Goal: Task Accomplishment & Management: Manage account settings

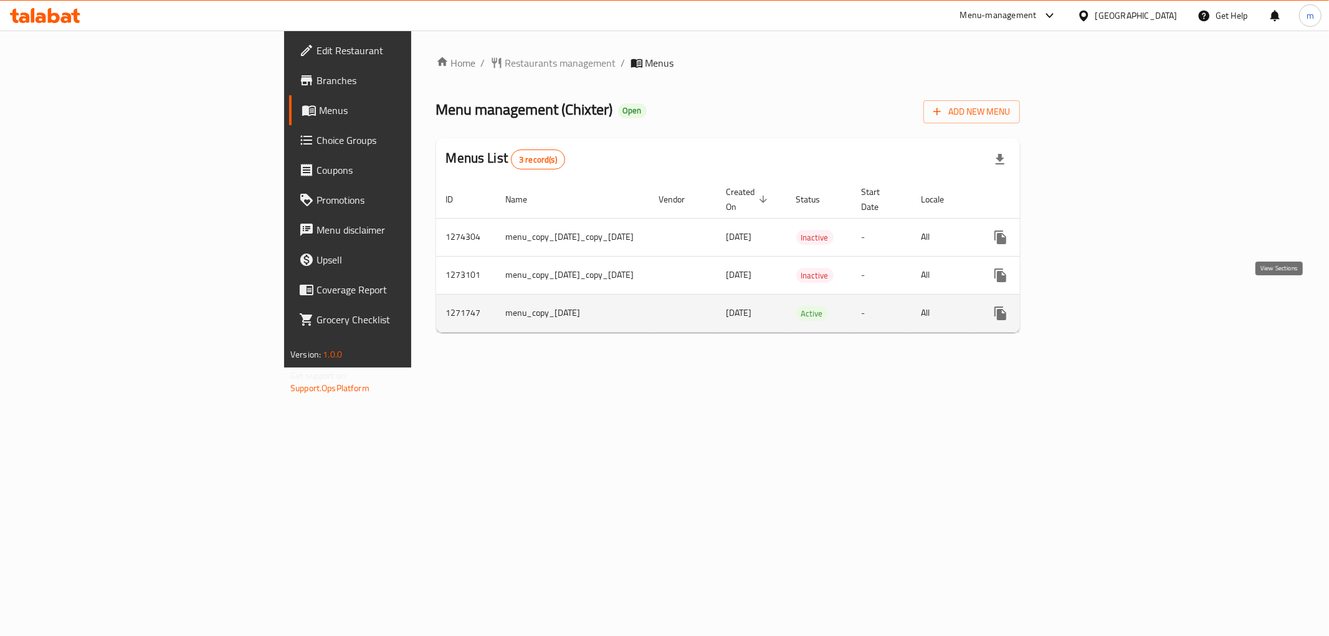
click at [1098, 306] on icon "enhanced table" at bounding box center [1090, 313] width 15 height 15
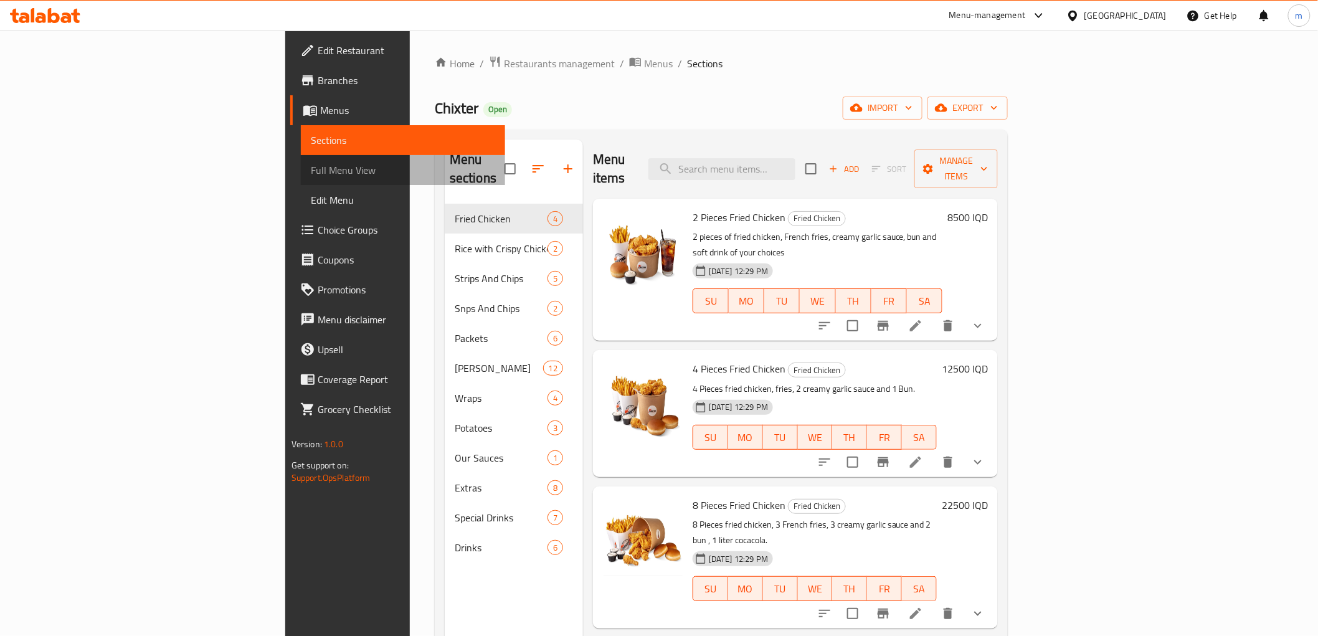
click at [311, 164] on span "Full Menu View" at bounding box center [403, 170] width 184 height 15
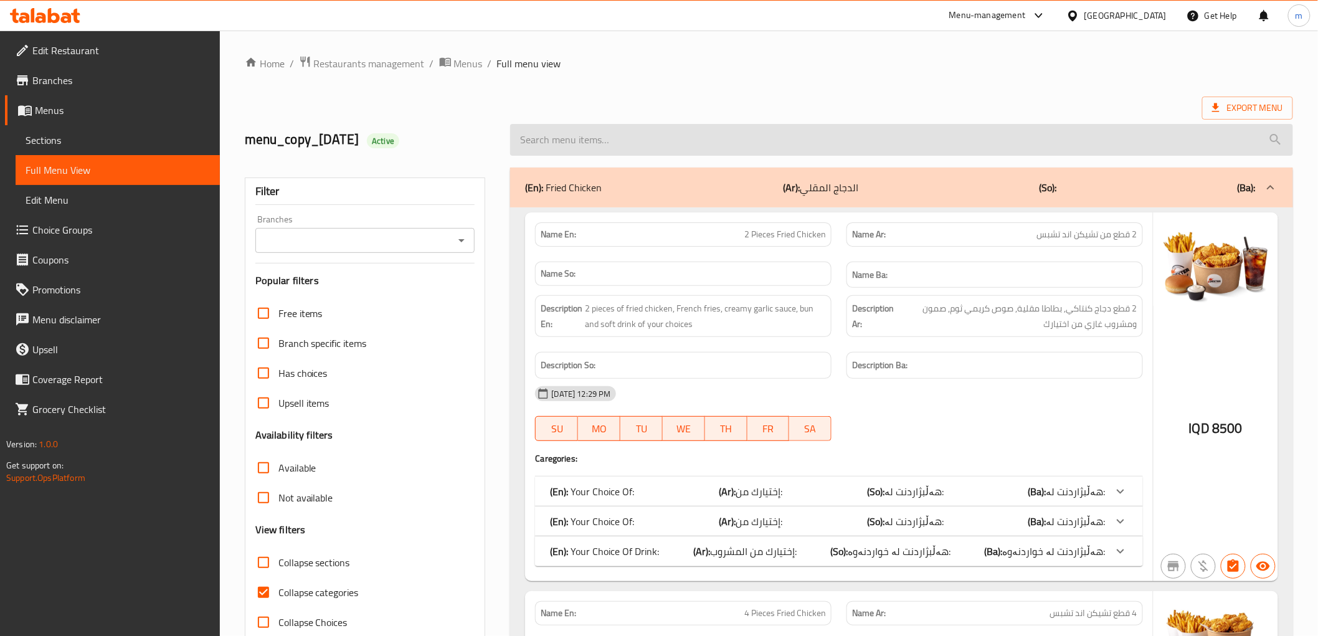
click at [620, 133] on input "search" at bounding box center [901, 140] width 782 height 32
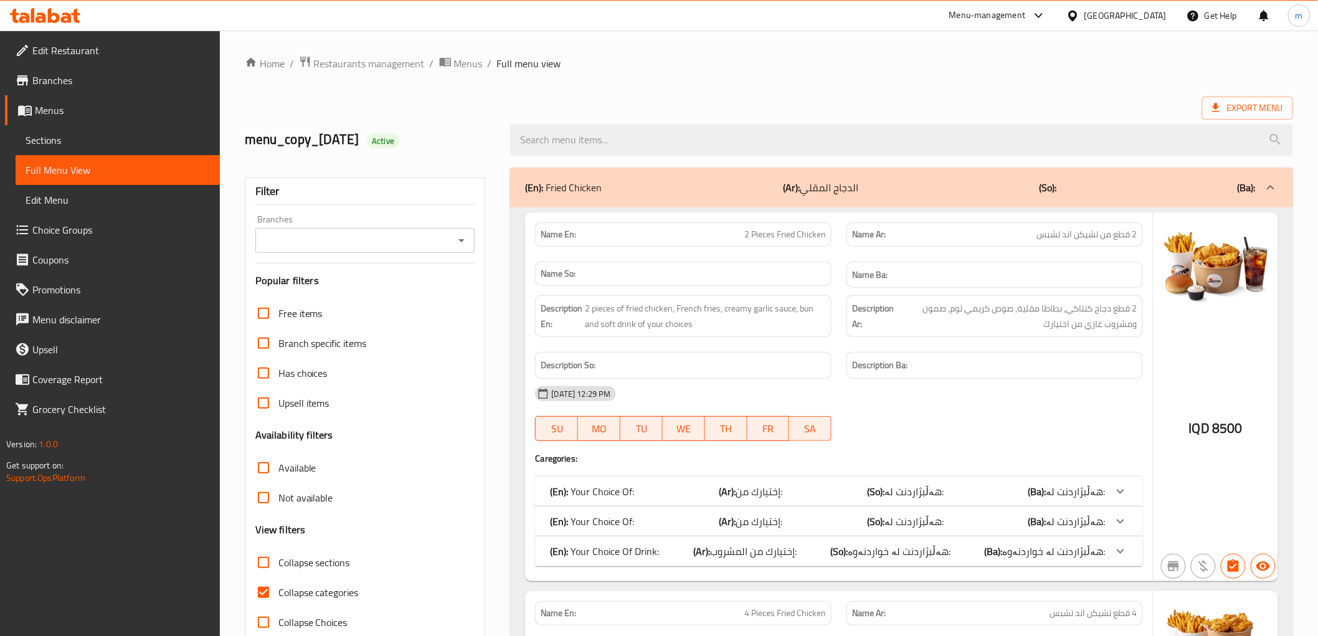
paste input "Snps And Chips Packet - 25 pieces"
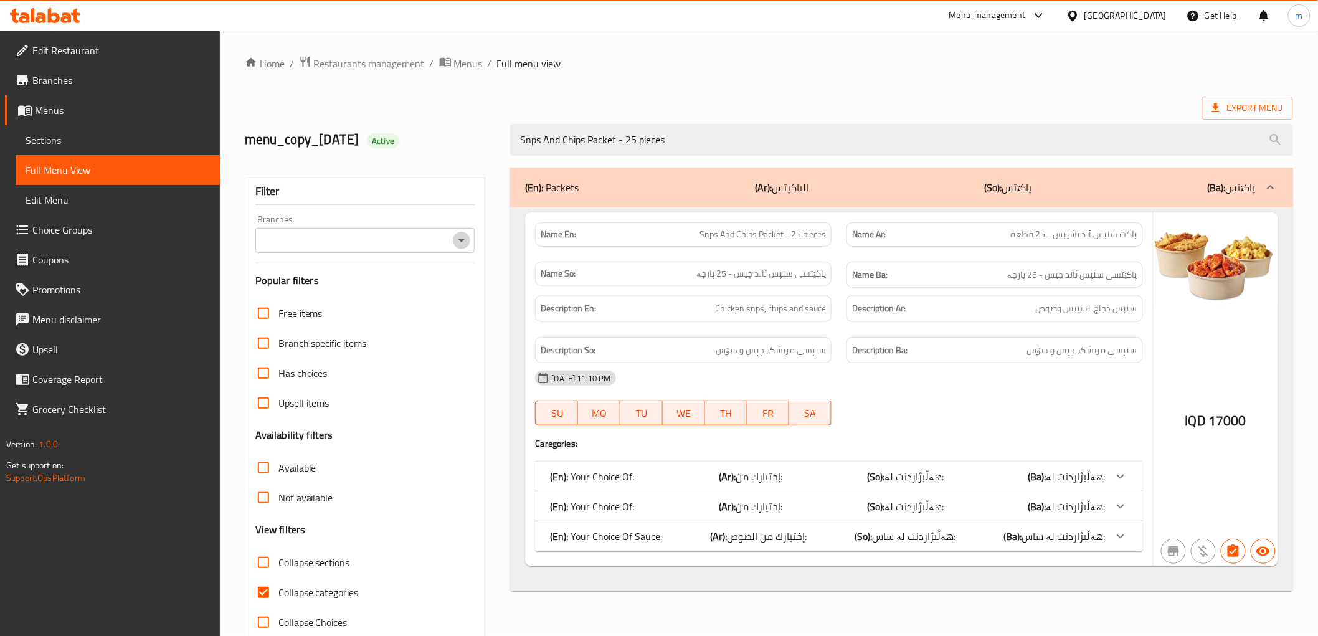
click at [458, 239] on icon "Open" at bounding box center [461, 240] width 15 height 15
type input "Snps And Chips Packet - 25 pieces"
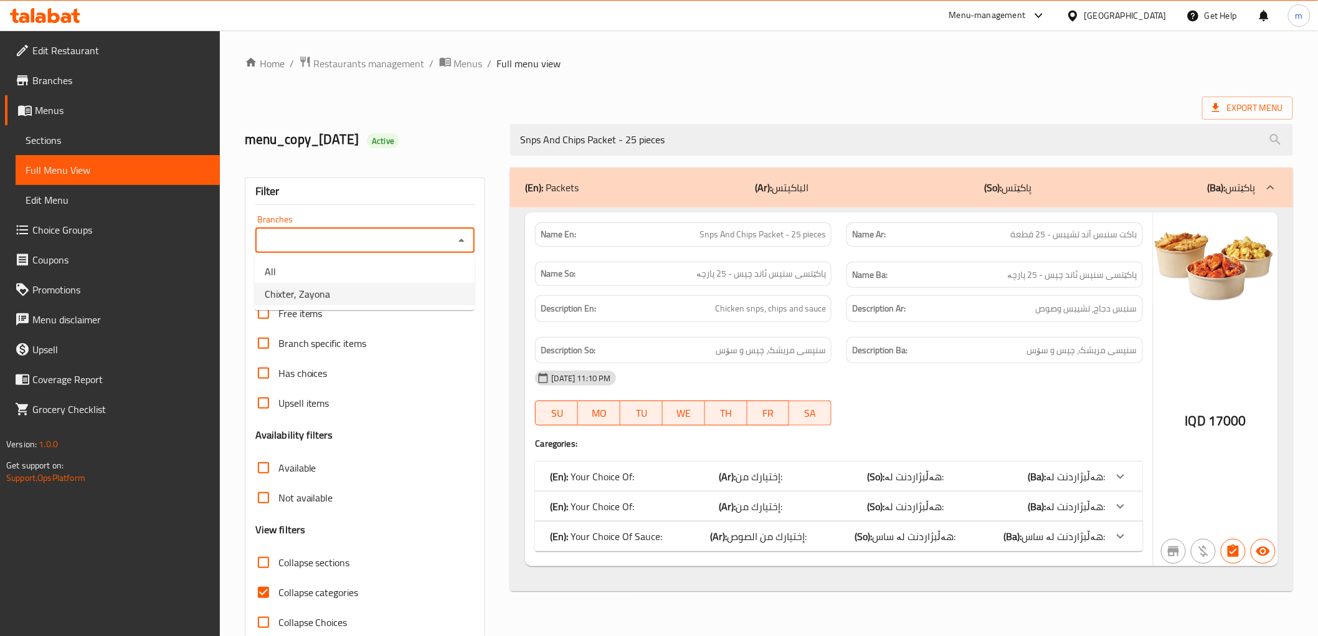
click at [407, 297] on li "Chixter, Zayona" at bounding box center [365, 294] width 220 height 22
type input "Chixter, Zayona"
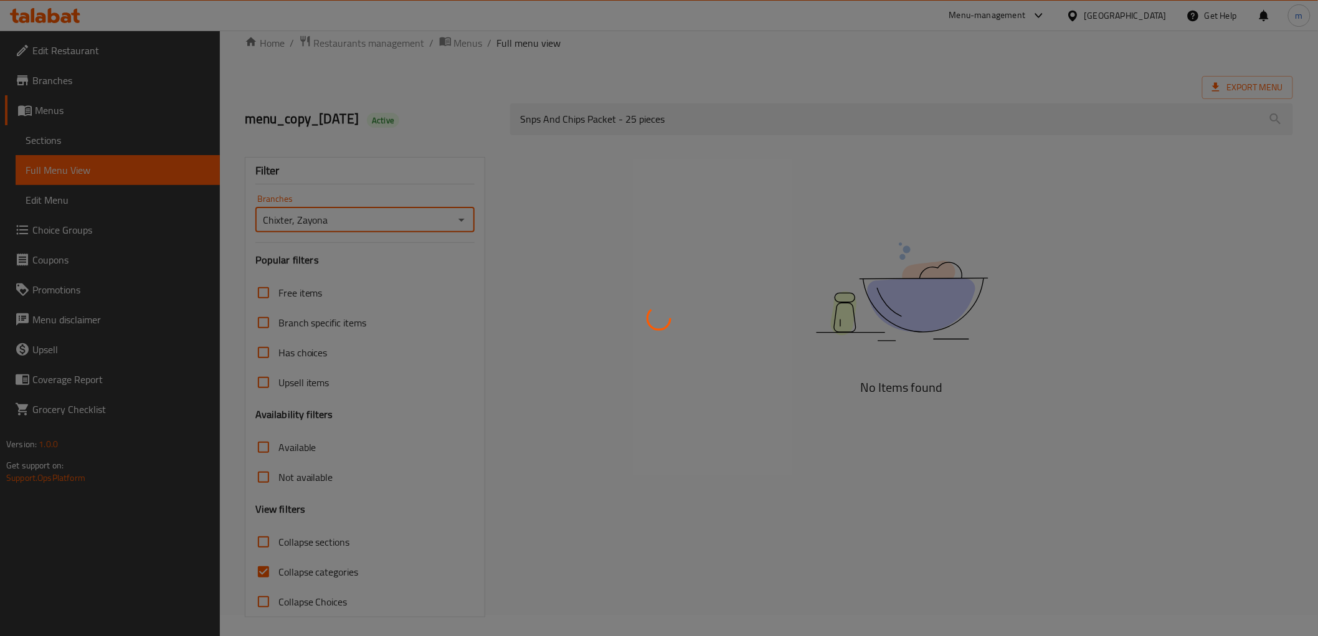
scroll to position [27, 0]
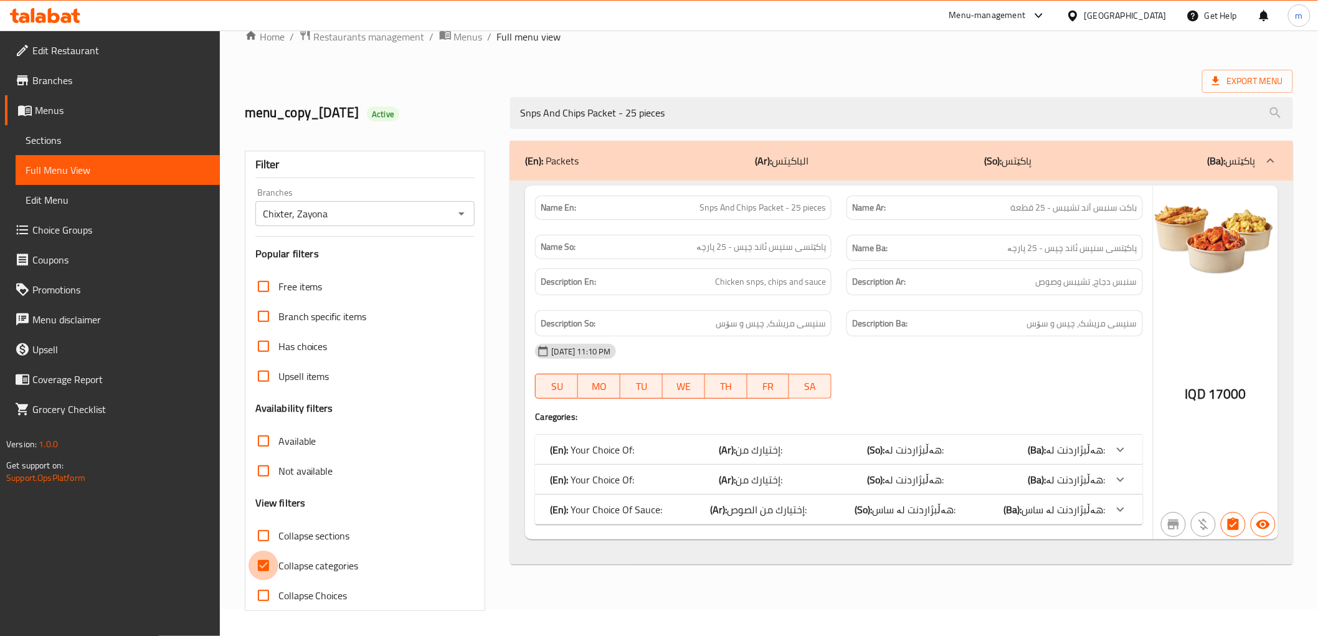
click at [264, 565] on input "Collapse categories" at bounding box center [264, 566] width 30 height 30
checkbox input "false"
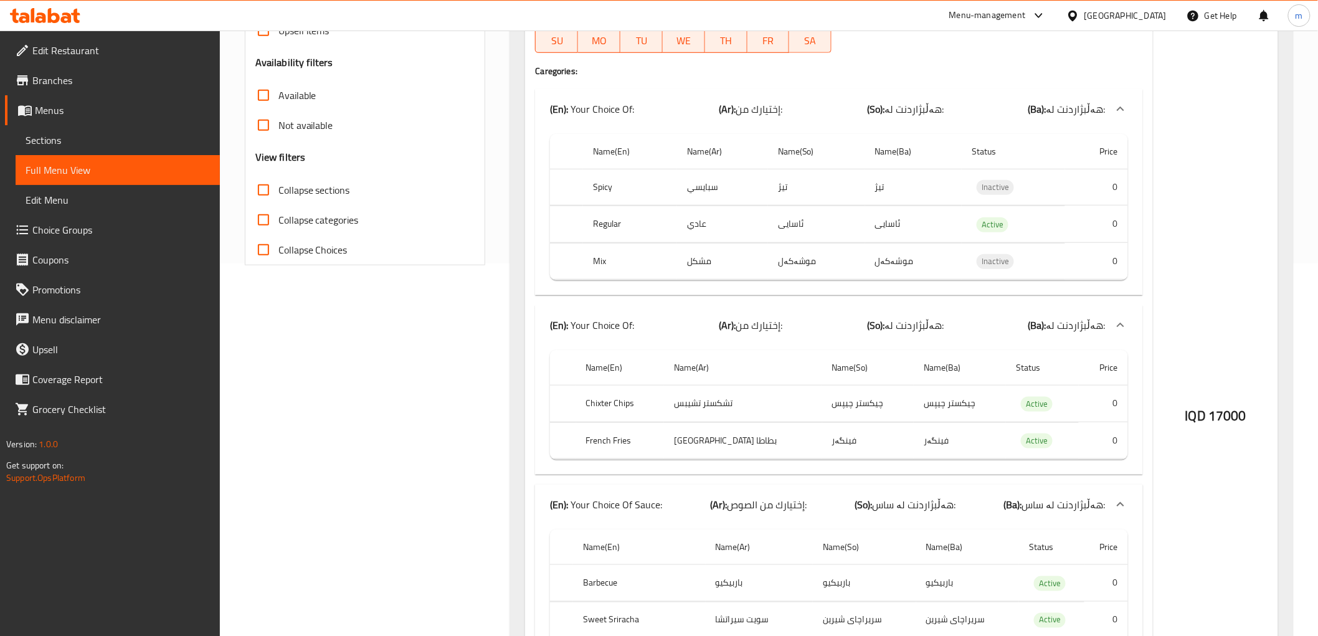
scroll to position [488, 0]
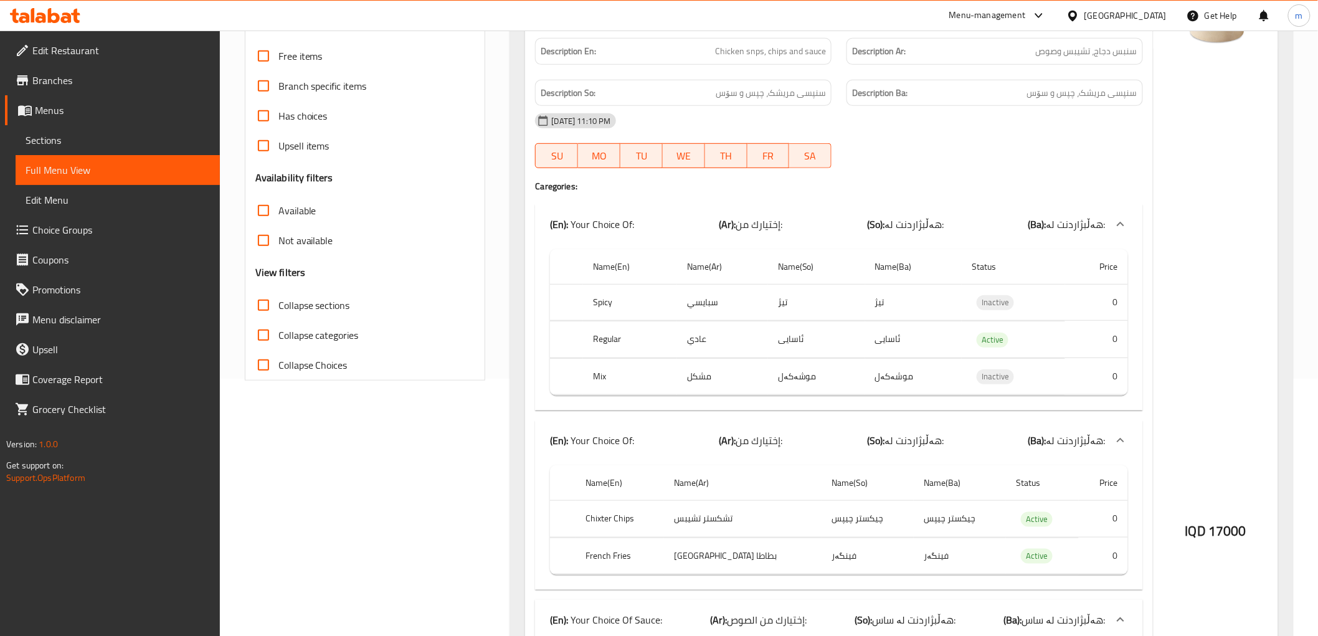
click at [42, 142] on span "Sections" at bounding box center [118, 140] width 184 height 15
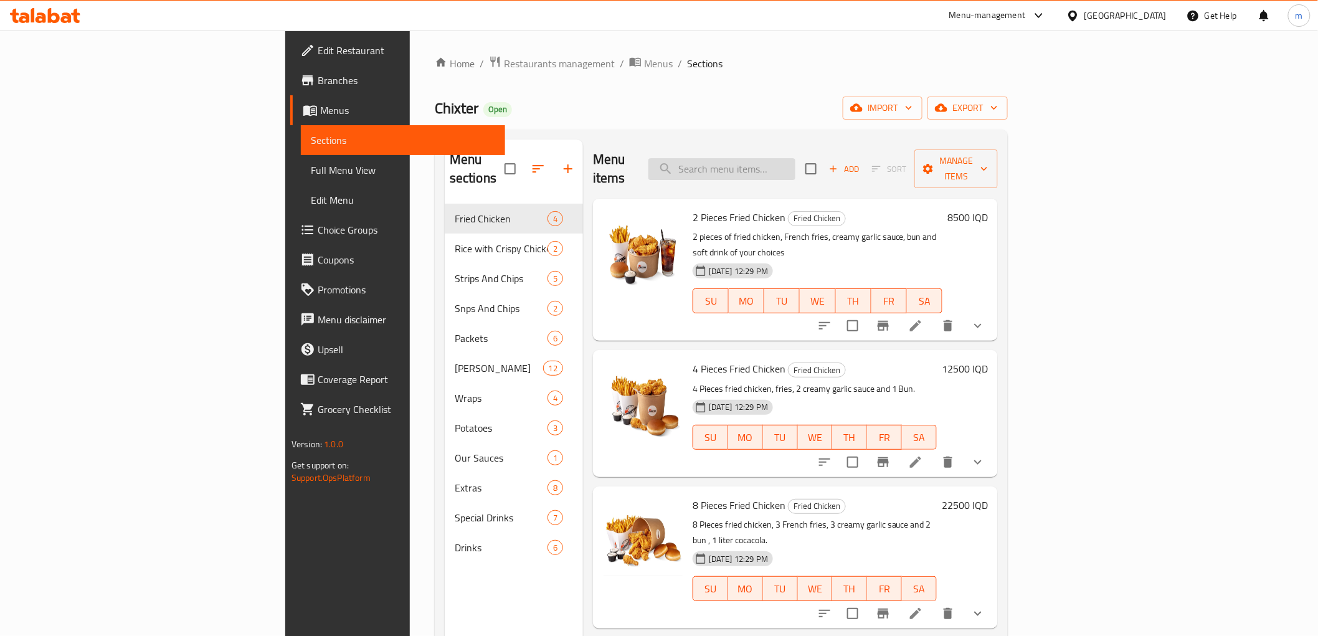
click at [796, 158] on input "search" at bounding box center [721, 169] width 147 height 22
paste input "Snps And Chips Packet - 25 pieces"
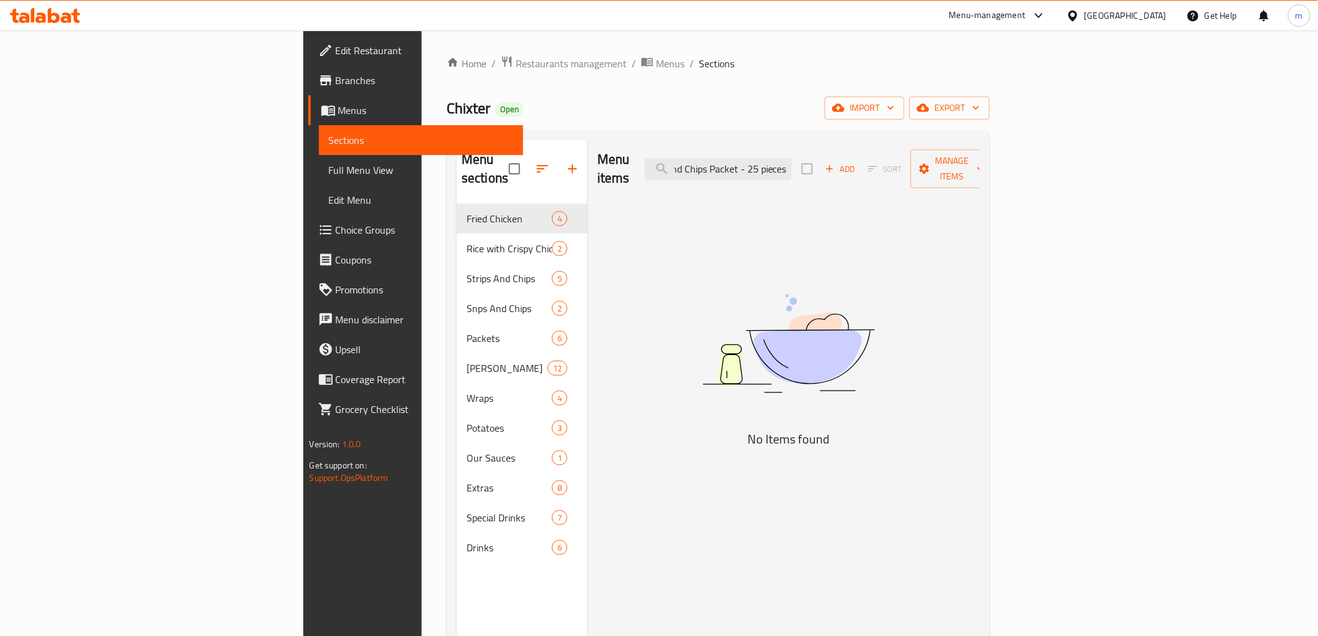
scroll to position [0, 32]
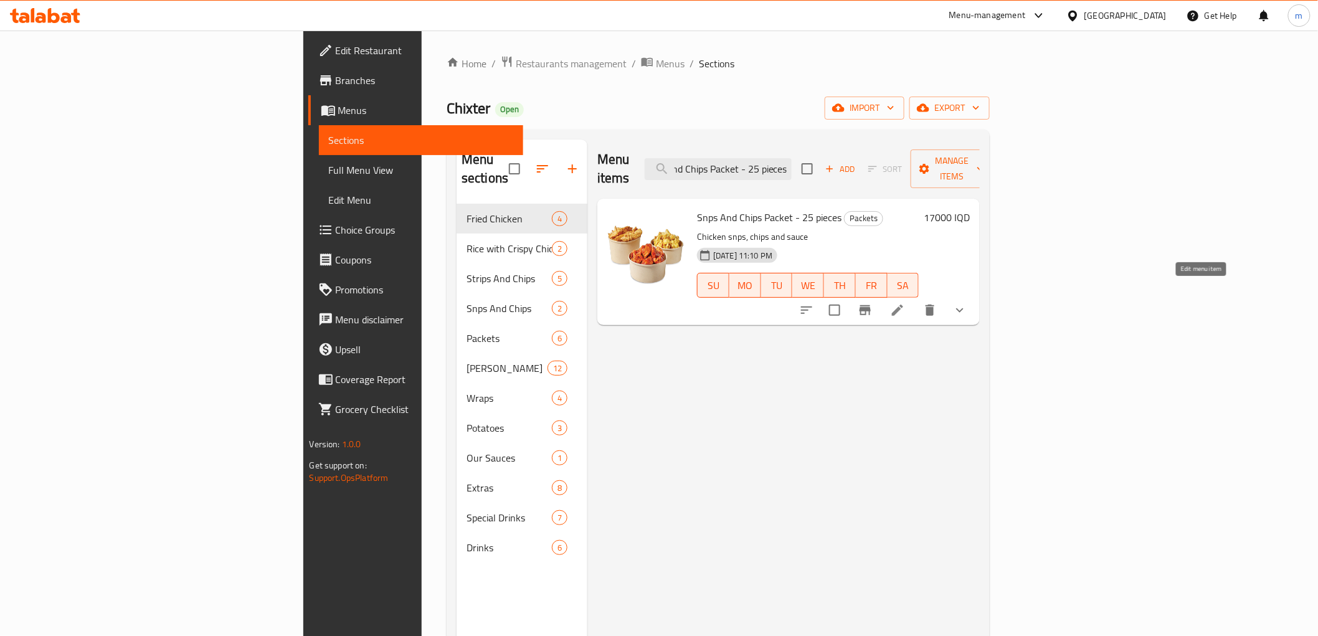
type input "Snps And Chips Packet - 25 pieces"
click at [905, 303] on icon at bounding box center [897, 310] width 15 height 15
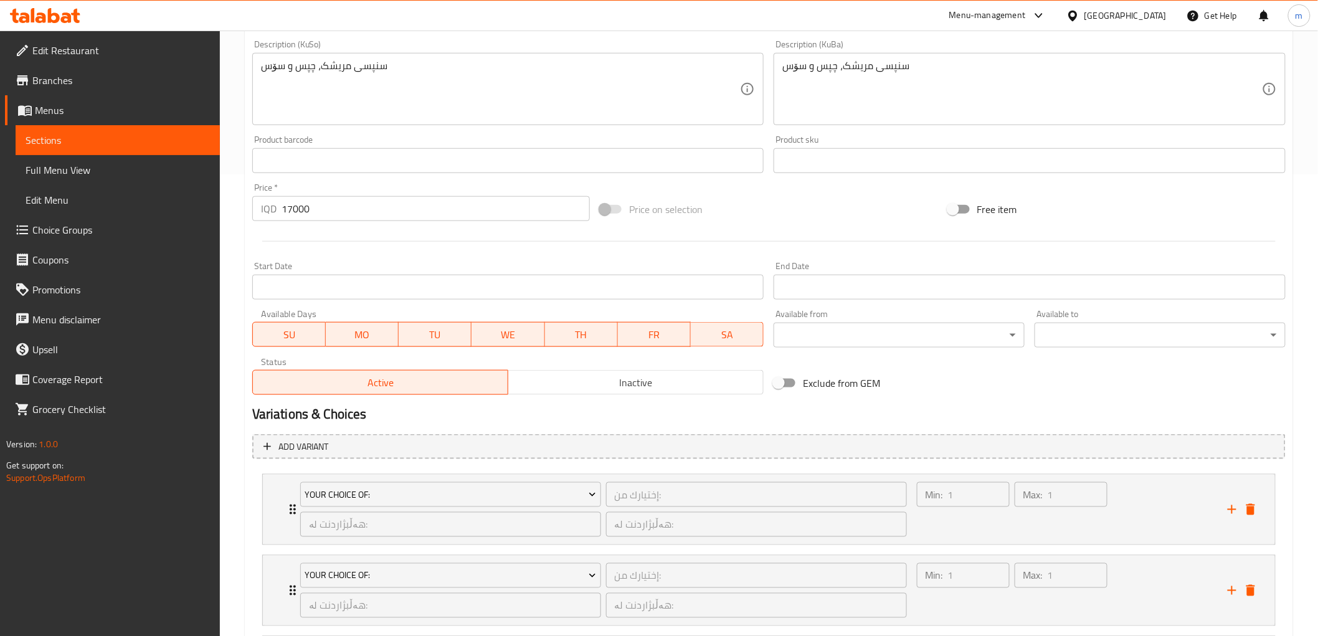
scroll to position [617, 0]
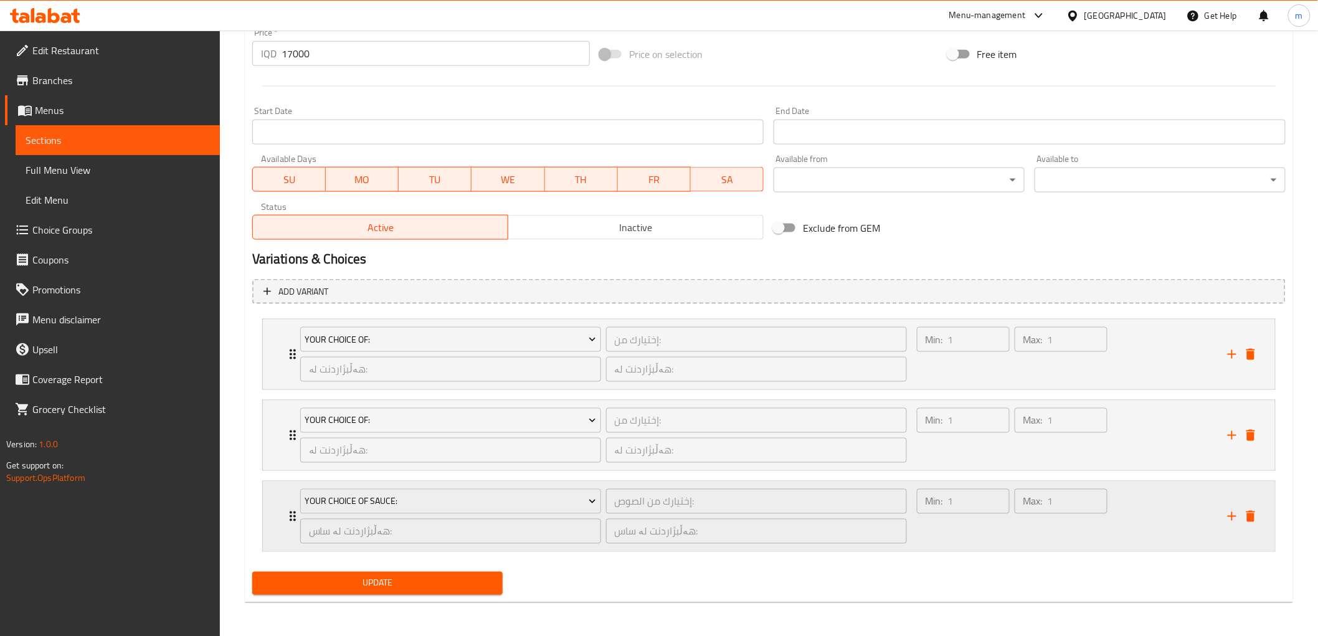
click at [982, 526] on div "Min: 1 ​" at bounding box center [963, 517] width 98 height 60
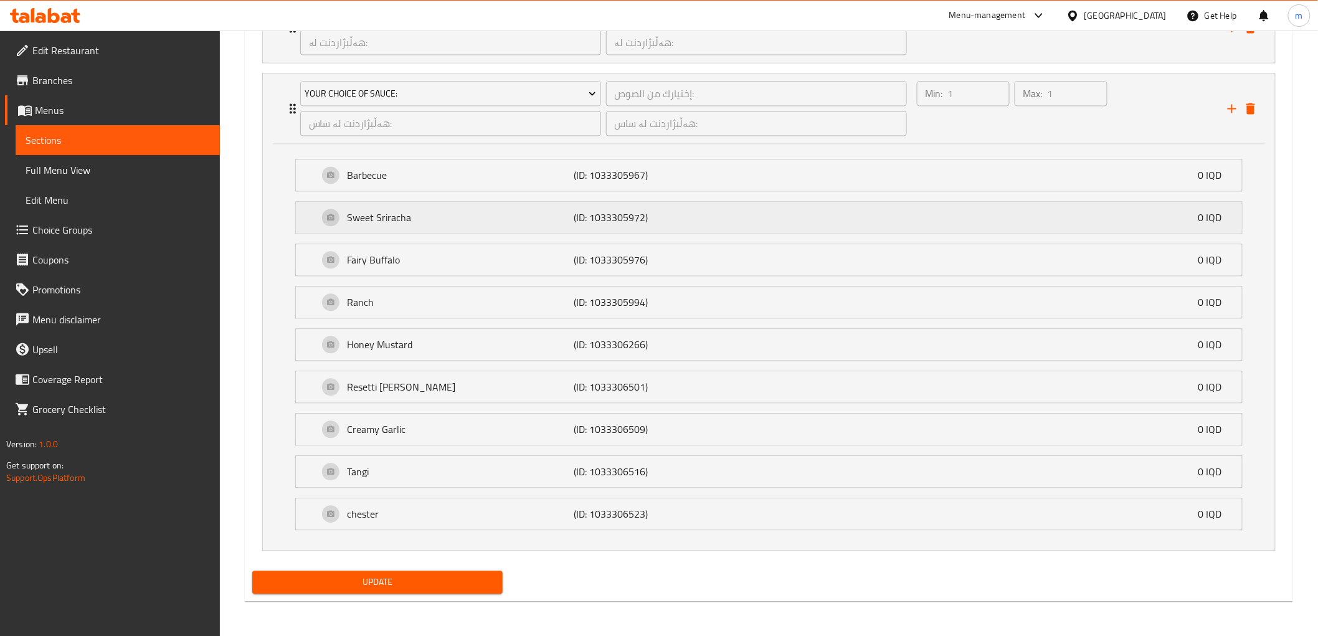
scroll to position [794, 0]
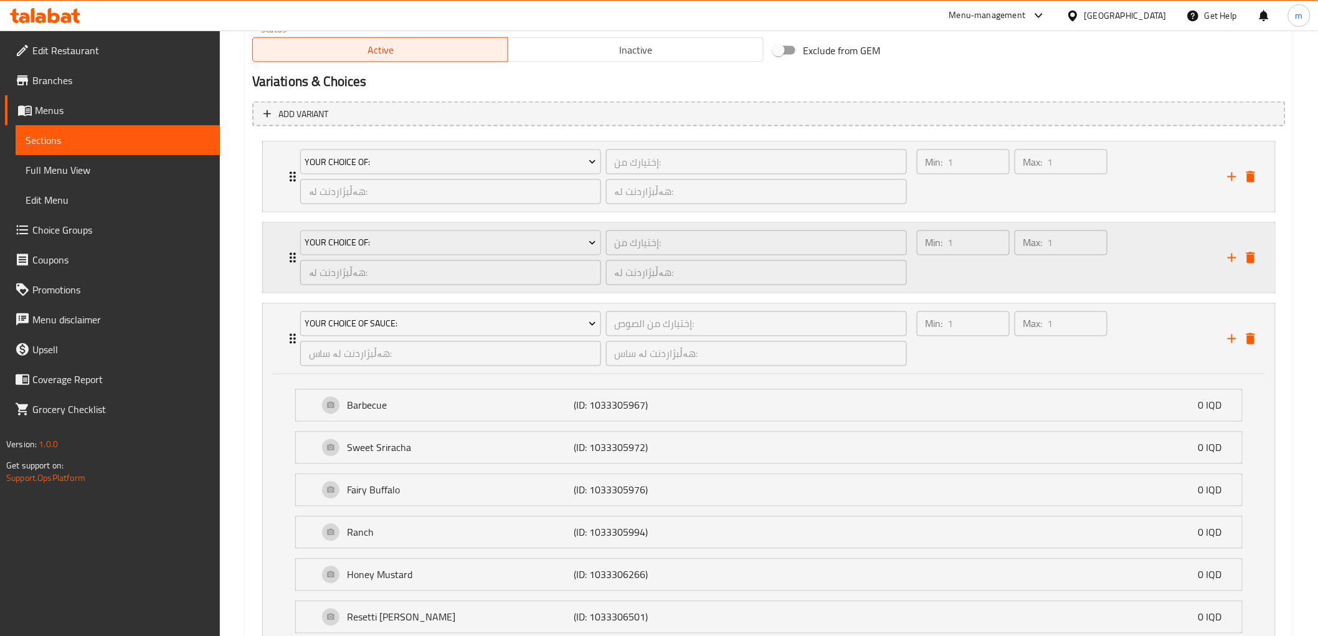
click at [974, 268] on div "Min: 1 ​" at bounding box center [963, 258] width 98 height 60
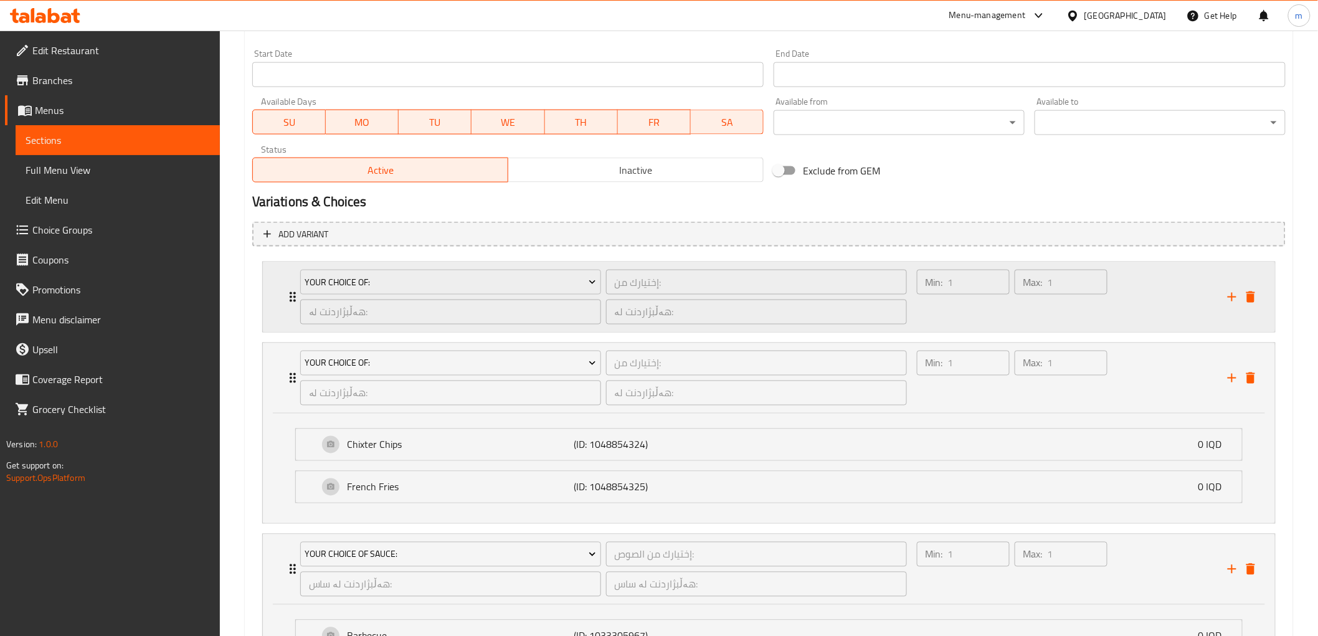
scroll to position [673, 0]
click at [967, 320] on div "Min: 1 ​" at bounding box center [963, 298] width 98 height 60
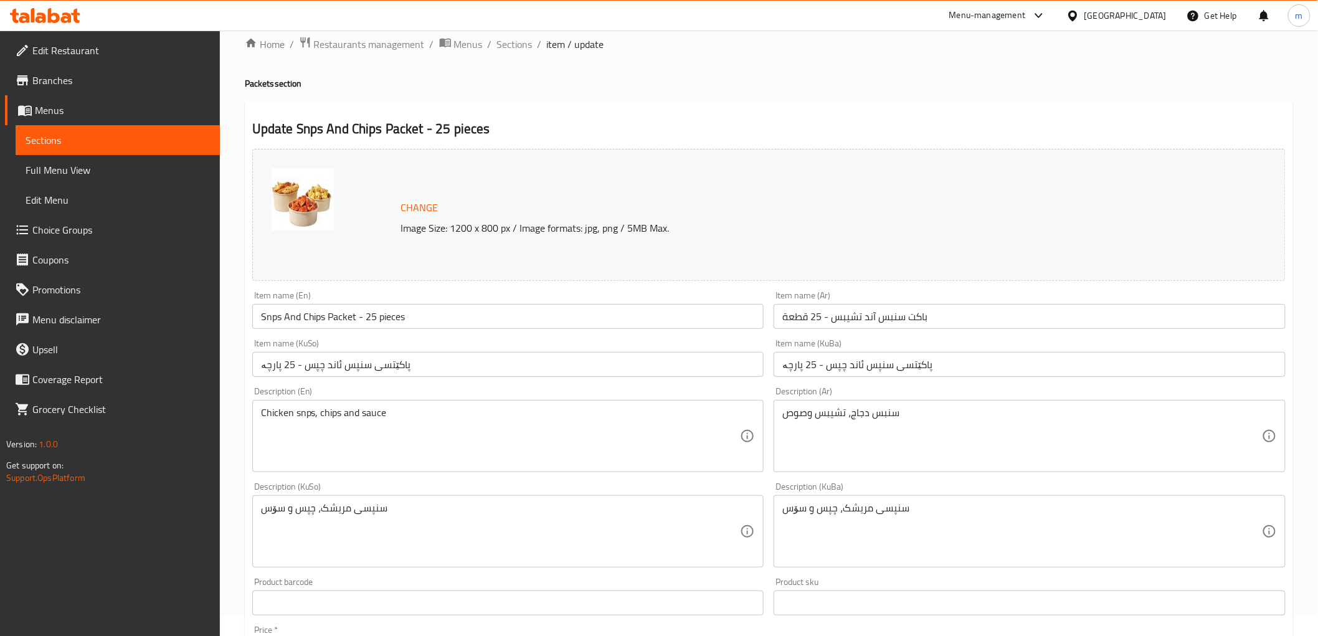
scroll to position [0, 0]
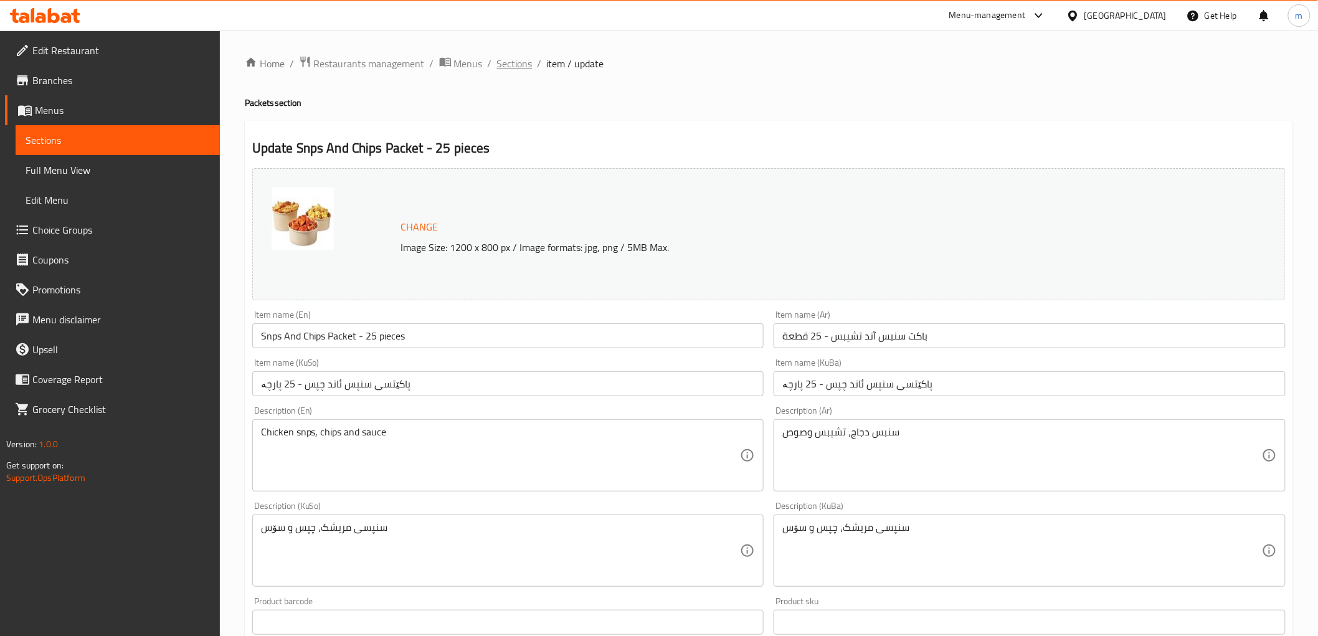
click at [526, 62] on span "Sections" at bounding box center [515, 63] width 36 height 15
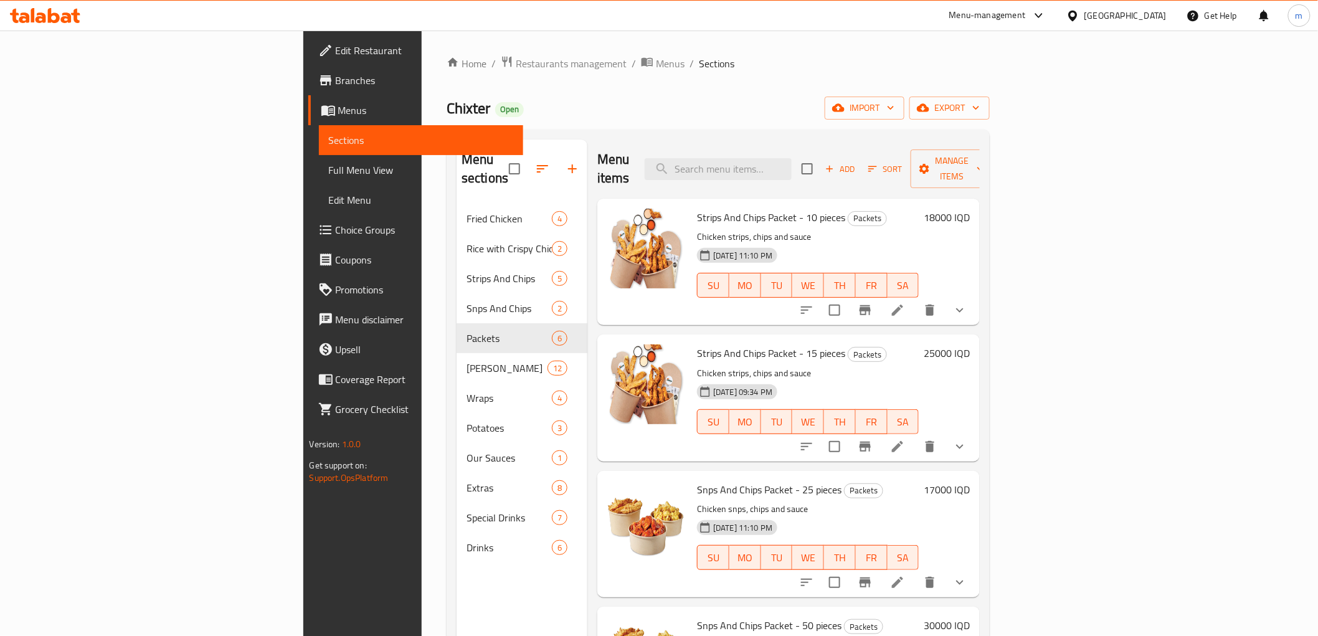
click at [338, 115] on span "Menus" at bounding box center [425, 110] width 175 height 15
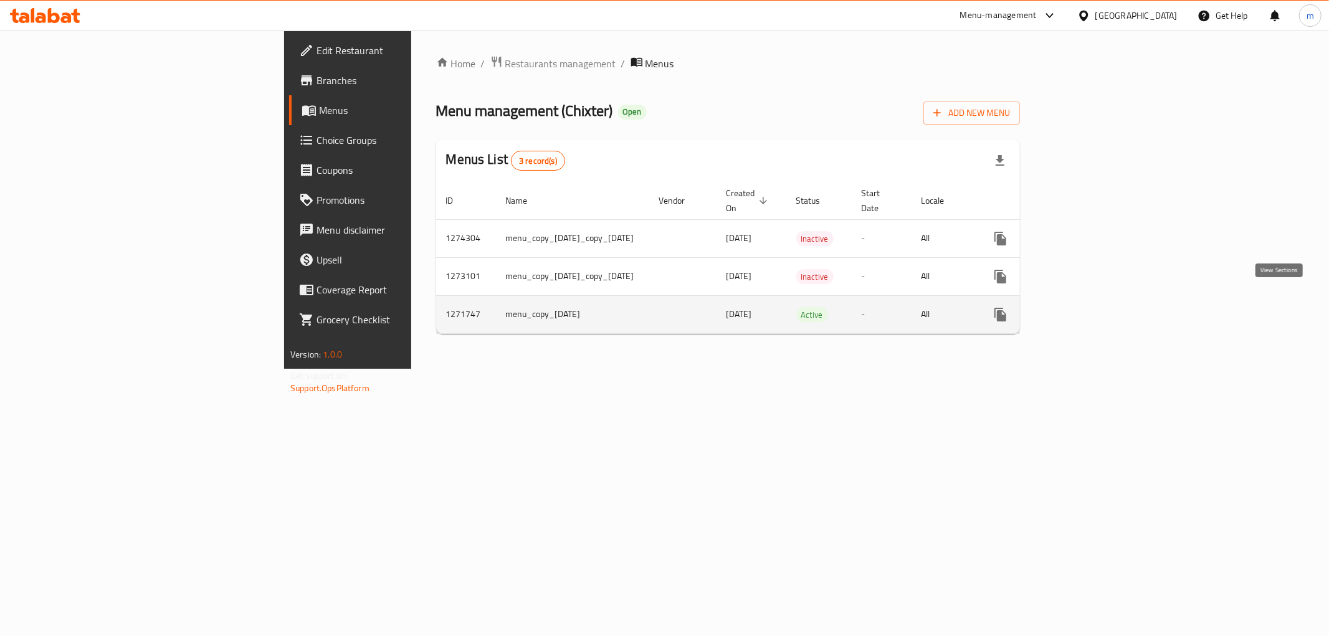
click at [1098, 308] on icon "enhanced table" at bounding box center [1090, 314] width 15 height 15
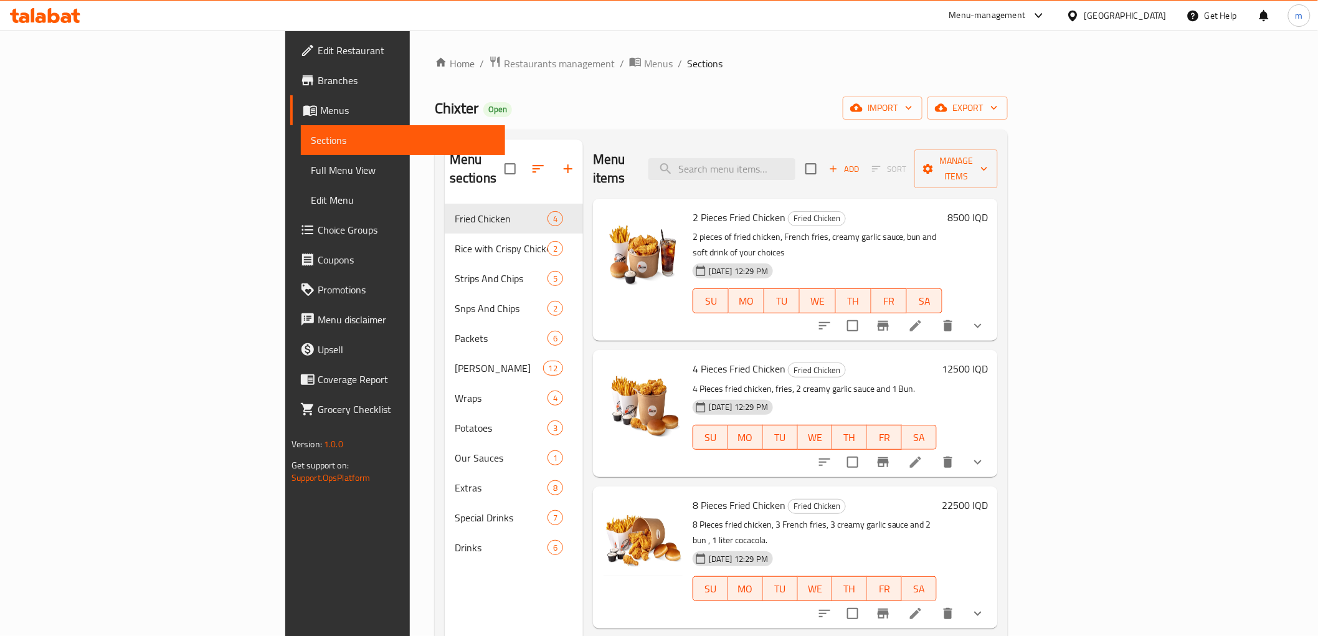
click at [860, 145] on div "Menu items Add Sort Manage items" at bounding box center [795, 169] width 405 height 59
click at [796, 158] on input "search" at bounding box center [721, 169] width 147 height 22
paste input "Snps And Chips Packet - 25 pieces"
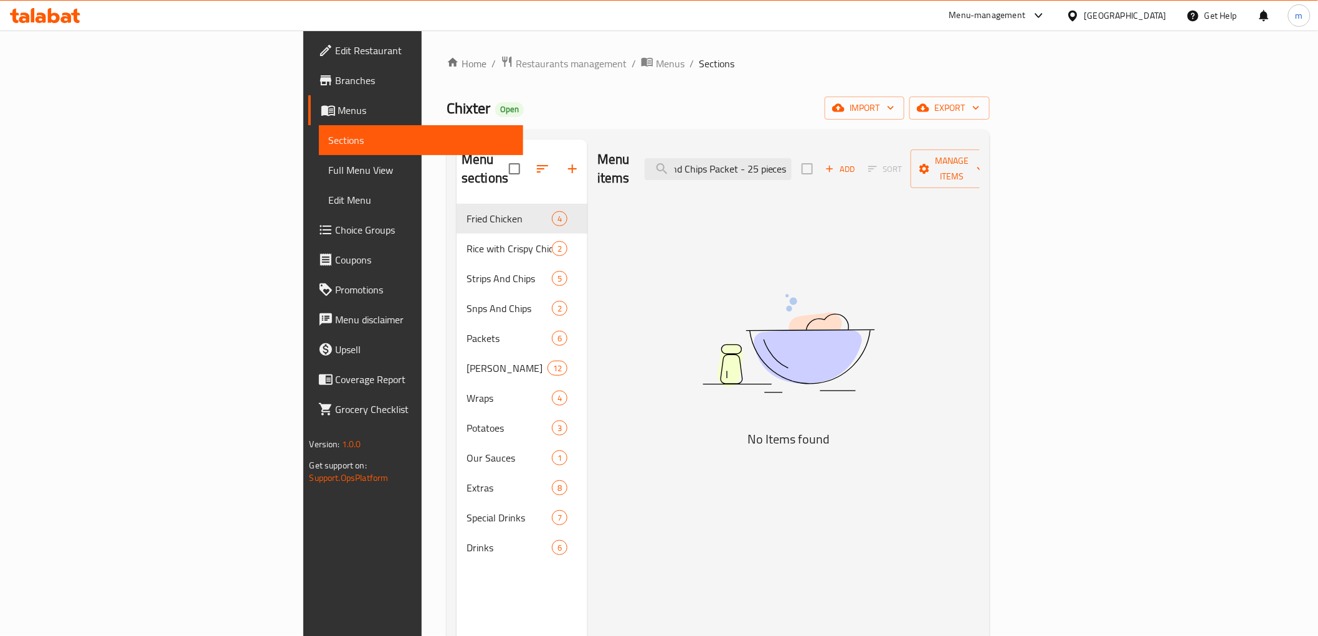
scroll to position [0, 32]
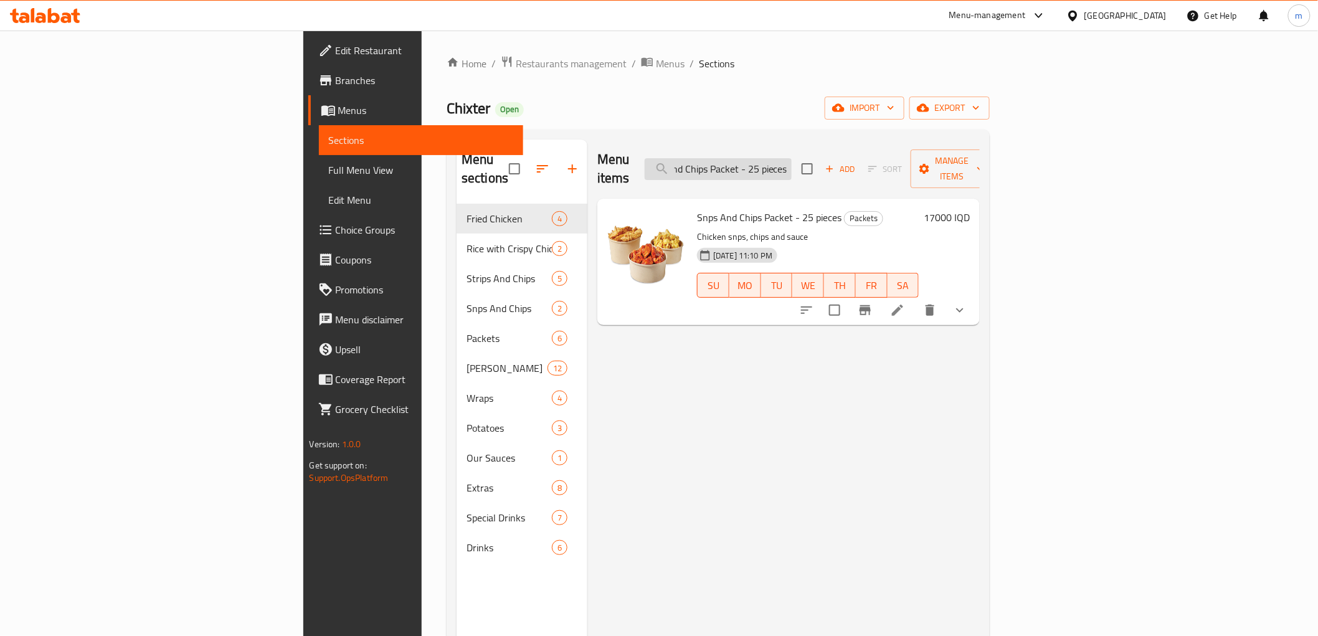
click at [792, 164] on input "Snps And Chips Packet - 25 pieces" at bounding box center [718, 169] width 147 height 22
type input "Snps And Chips Packet - 25 pieces"
click at [915, 299] on li at bounding box center [897, 310] width 35 height 22
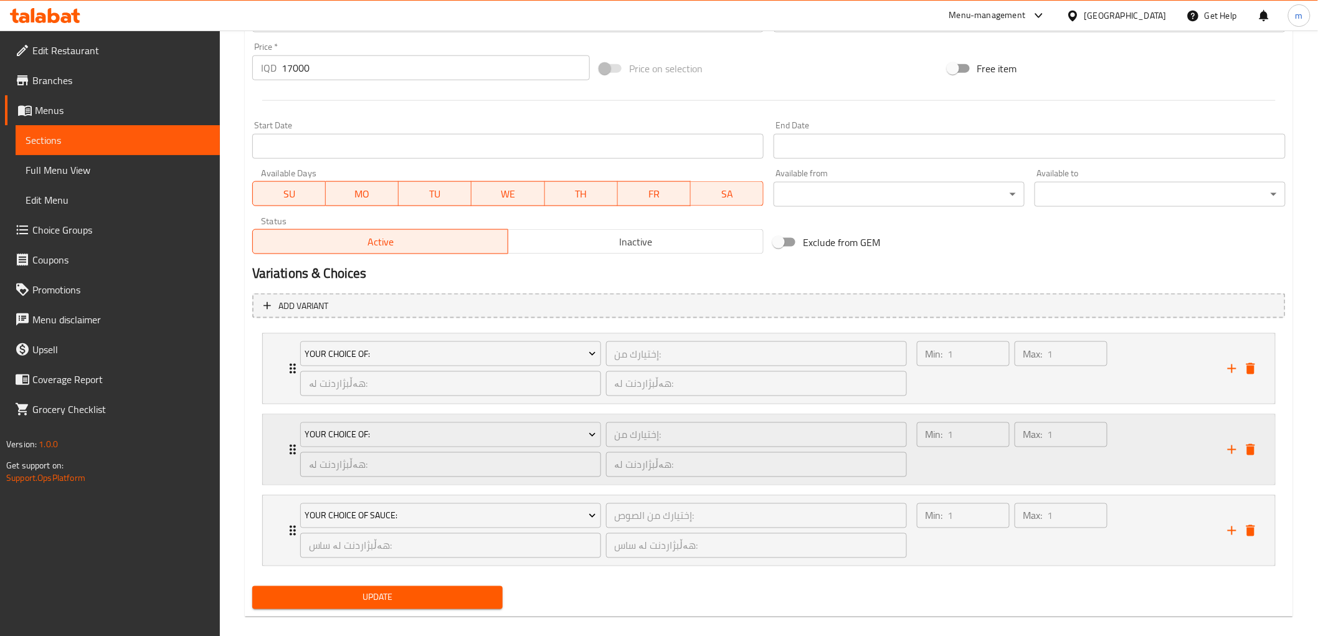
scroll to position [617, 0]
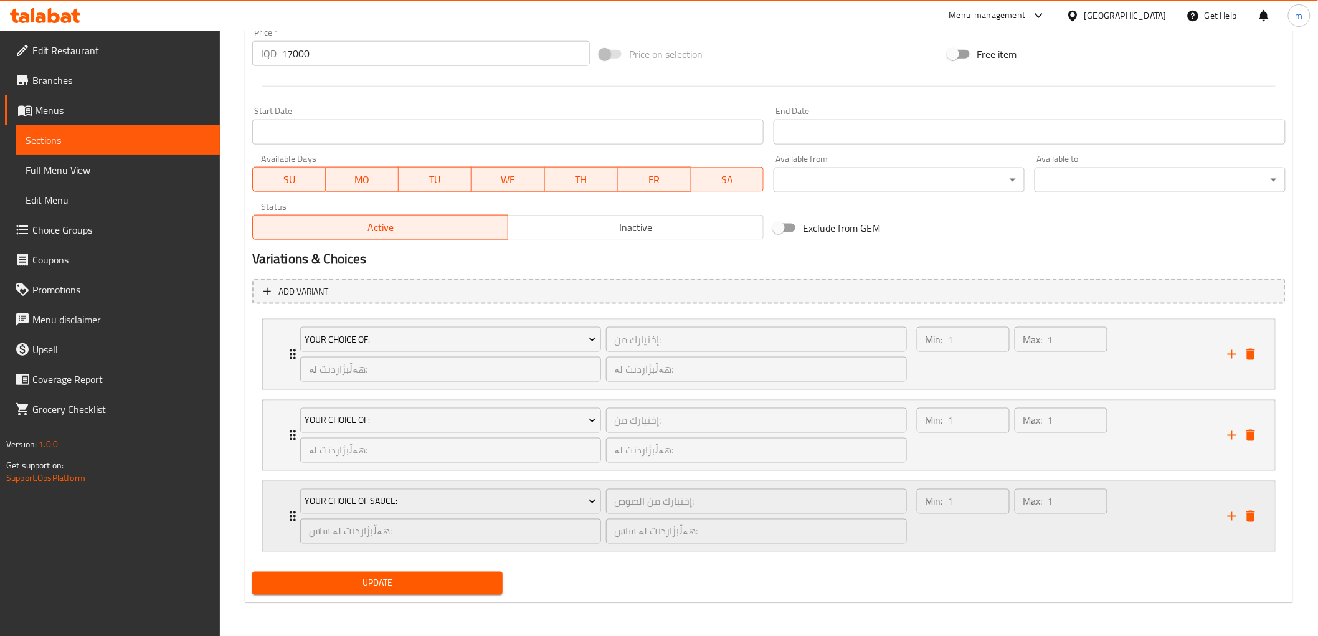
click at [976, 531] on div "Min: 1 ​" at bounding box center [963, 517] width 98 height 60
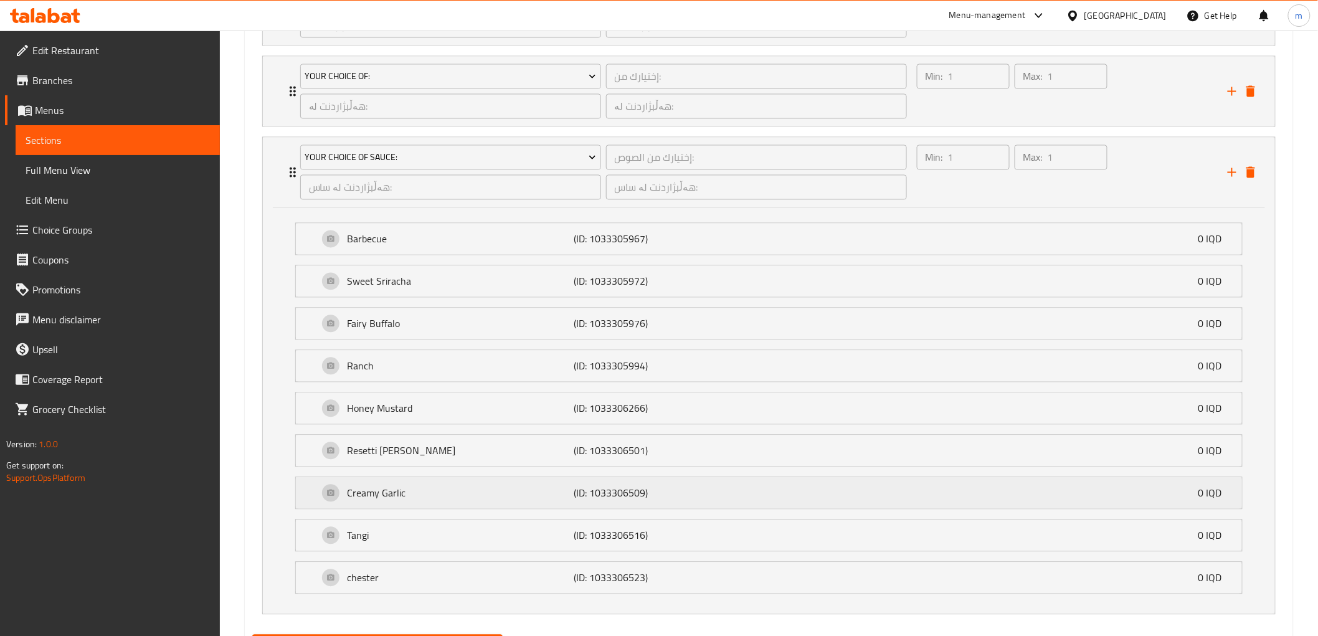
scroll to position [1025, 0]
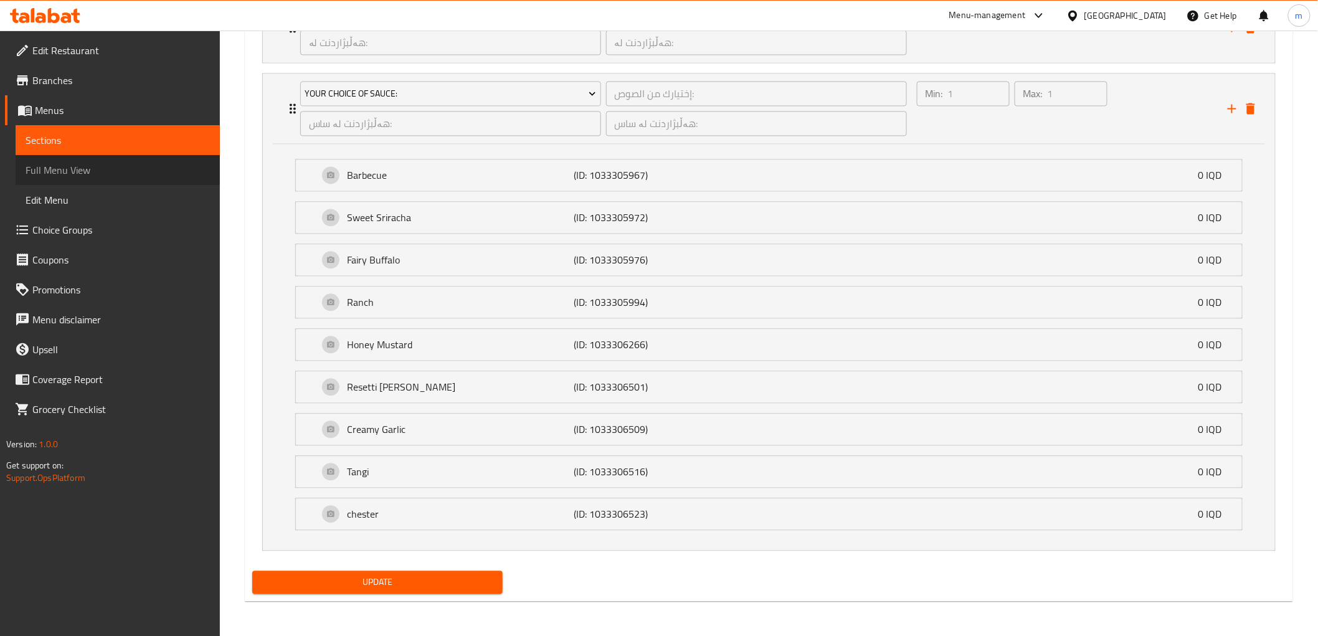
click at [103, 173] on span "Full Menu View" at bounding box center [118, 170] width 184 height 15
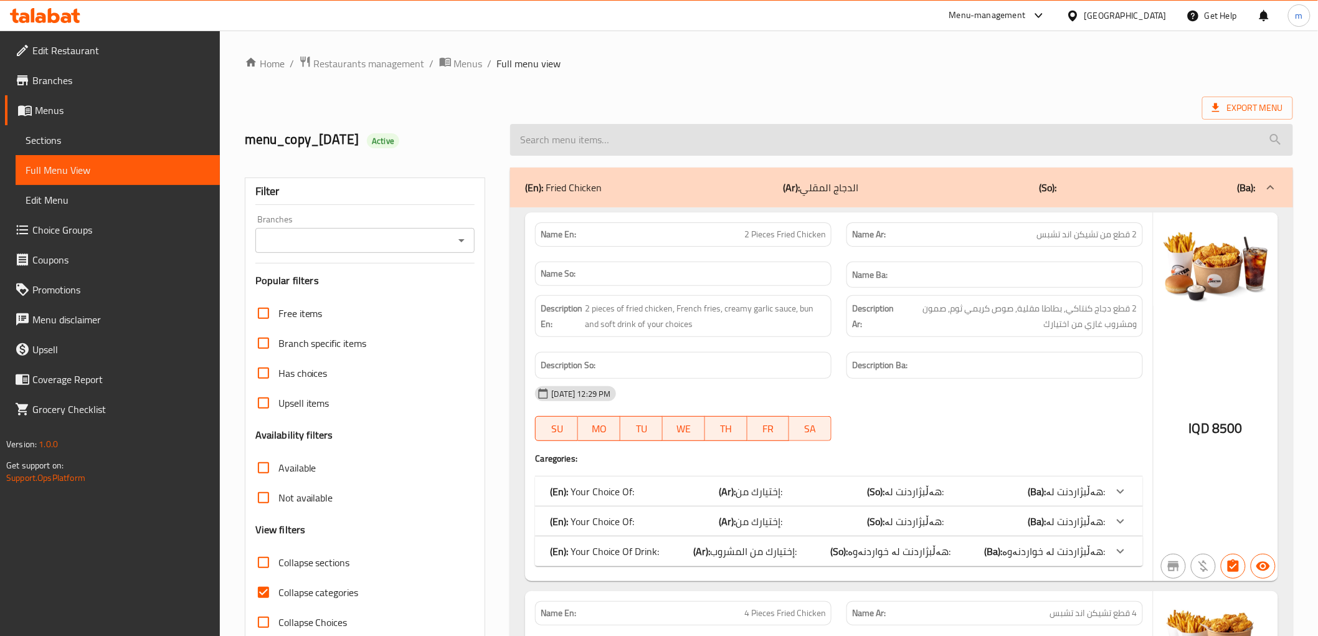
drag, startPoint x: 613, startPoint y: 111, endPoint x: 613, endPoint y: 128, distance: 17.4
drag, startPoint x: 612, startPoint y: 135, endPoint x: 612, endPoint y: 145, distance: 10.0
click at [612, 143] on input "search" at bounding box center [901, 140] width 782 height 32
click at [612, 145] on input "search" at bounding box center [901, 140] width 782 height 32
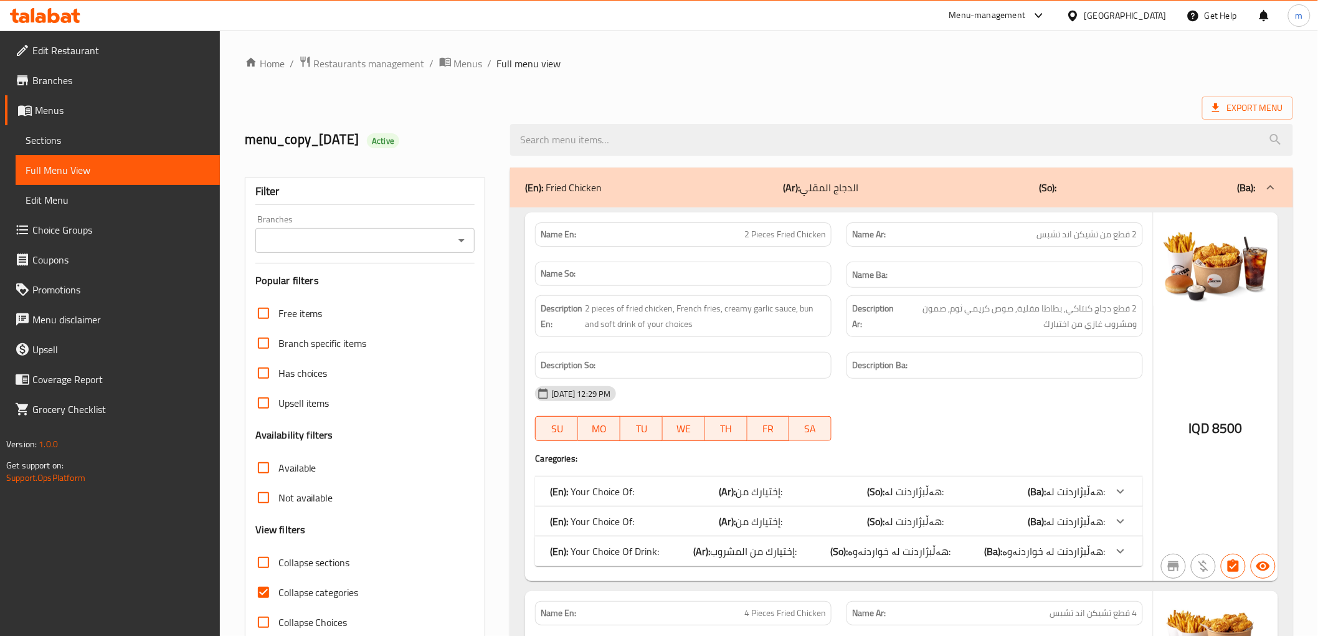
paste input "Snps And Chips Packet - 25 pieces"
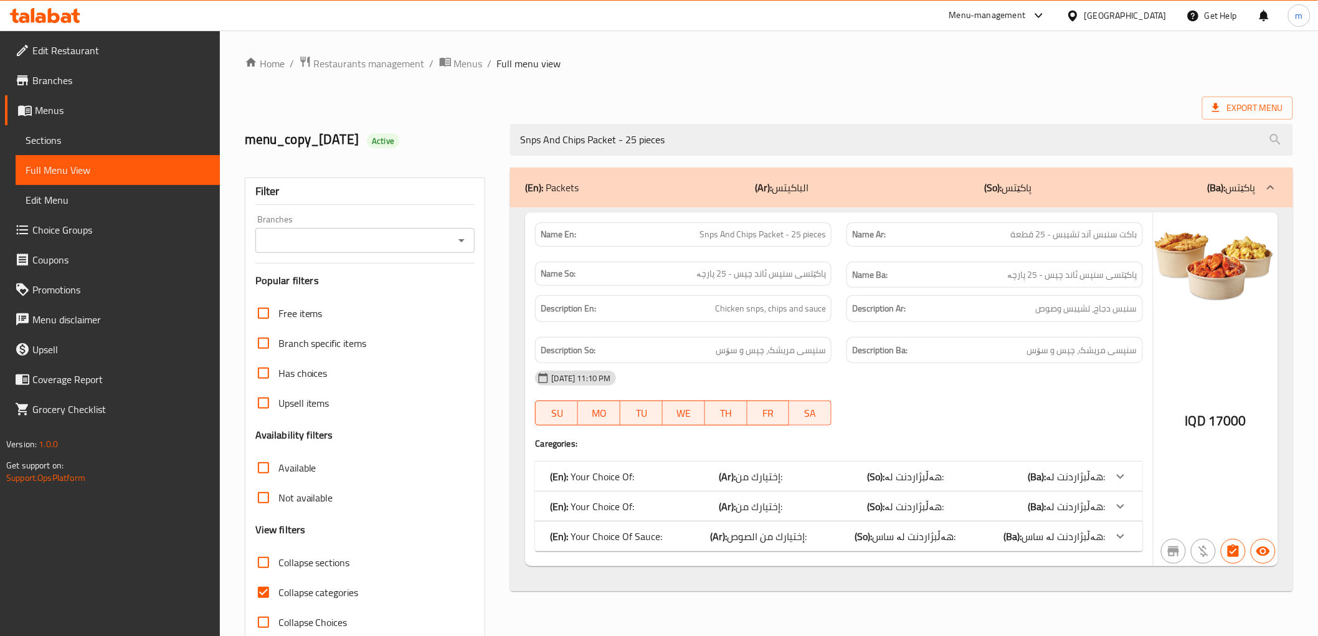
click at [456, 239] on icon "Open" at bounding box center [461, 240] width 15 height 15
type input "Snps And Chips Packet - 25 pieces"
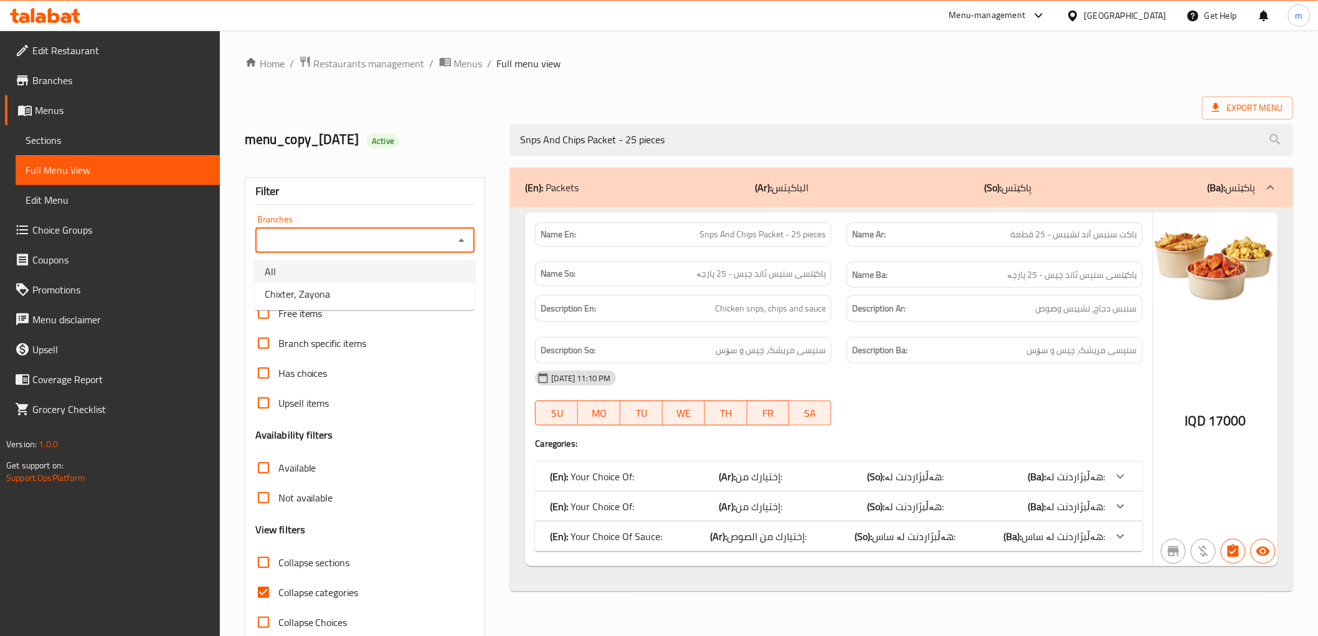
click at [399, 278] on li "All" at bounding box center [365, 271] width 220 height 22
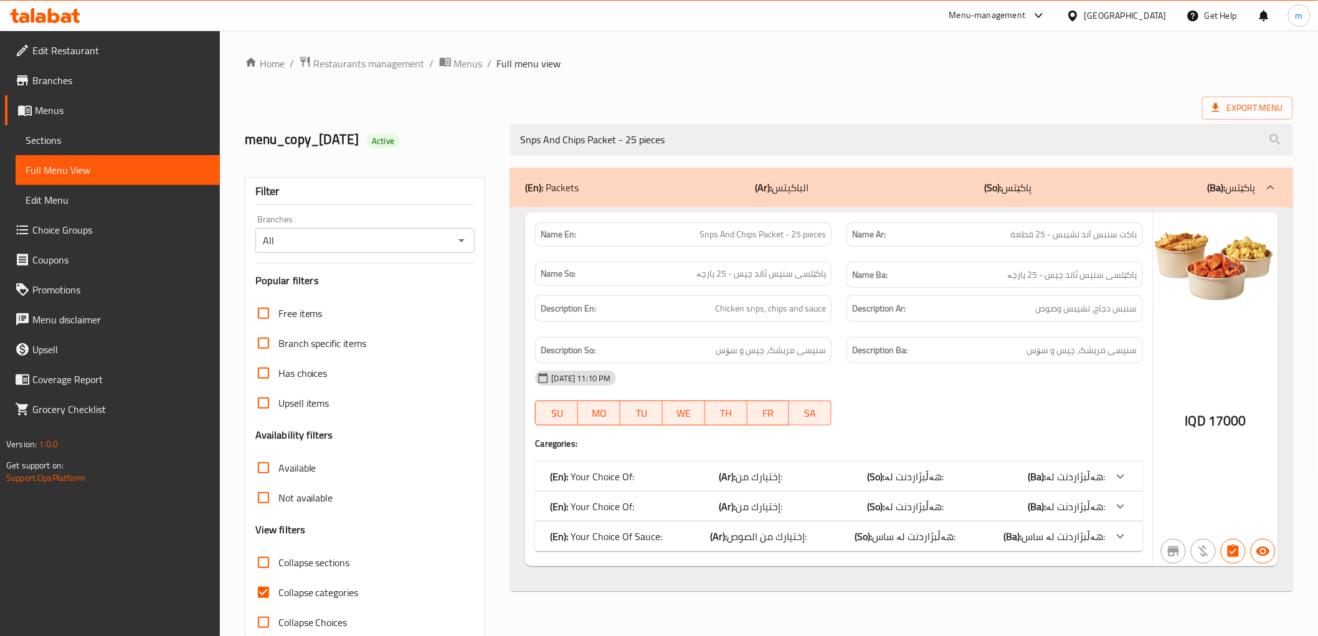
click at [399, 278] on h3 "Popular filters" at bounding box center [365, 280] width 220 height 14
click at [465, 239] on icon "Open" at bounding box center [461, 240] width 15 height 15
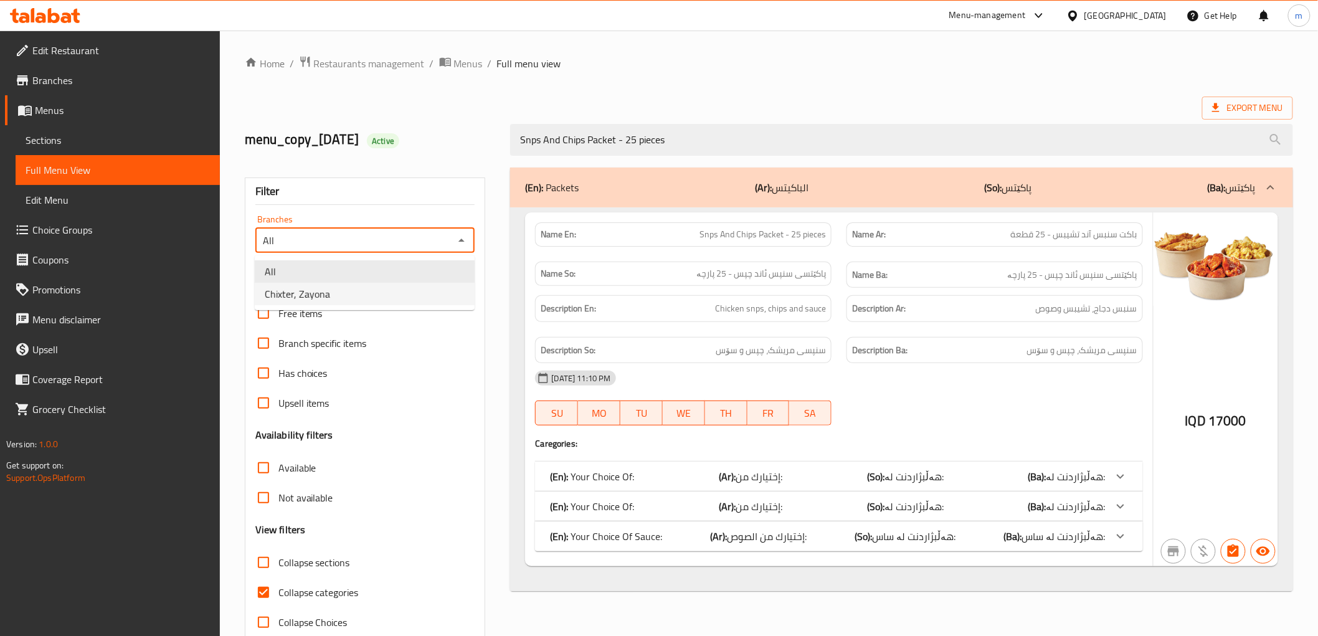
click at [412, 294] on li "Chixter, Zayona" at bounding box center [365, 294] width 220 height 22
type input "Chixter, Zayona"
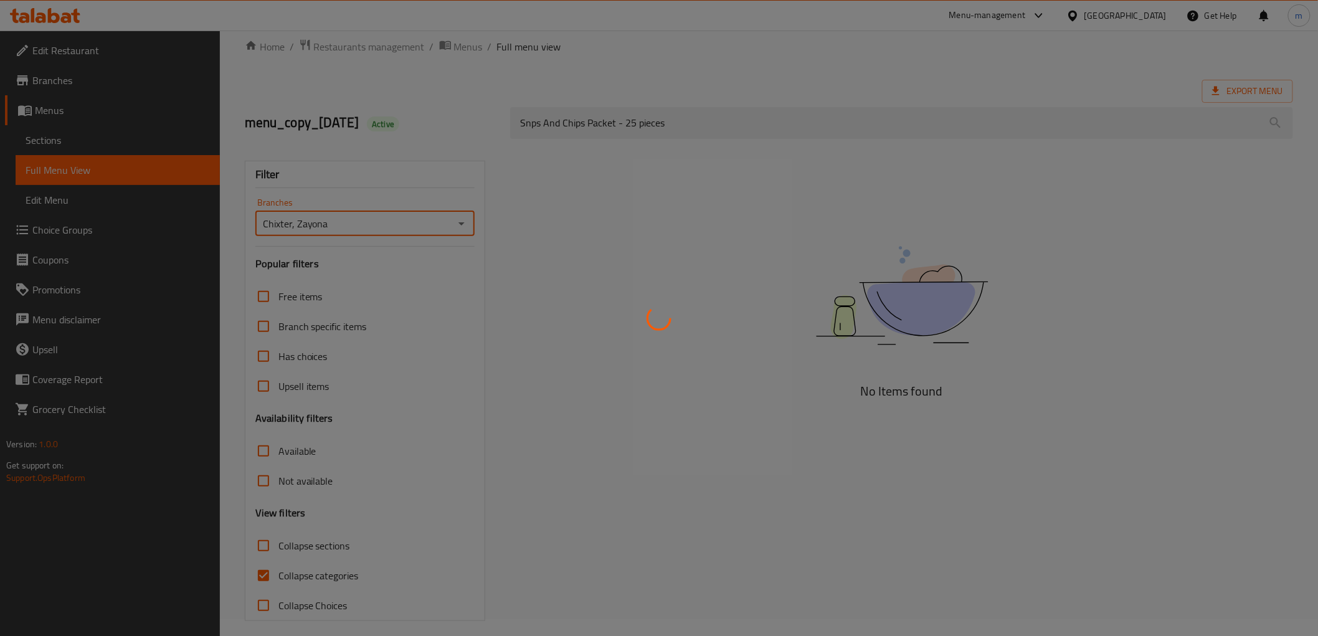
scroll to position [27, 0]
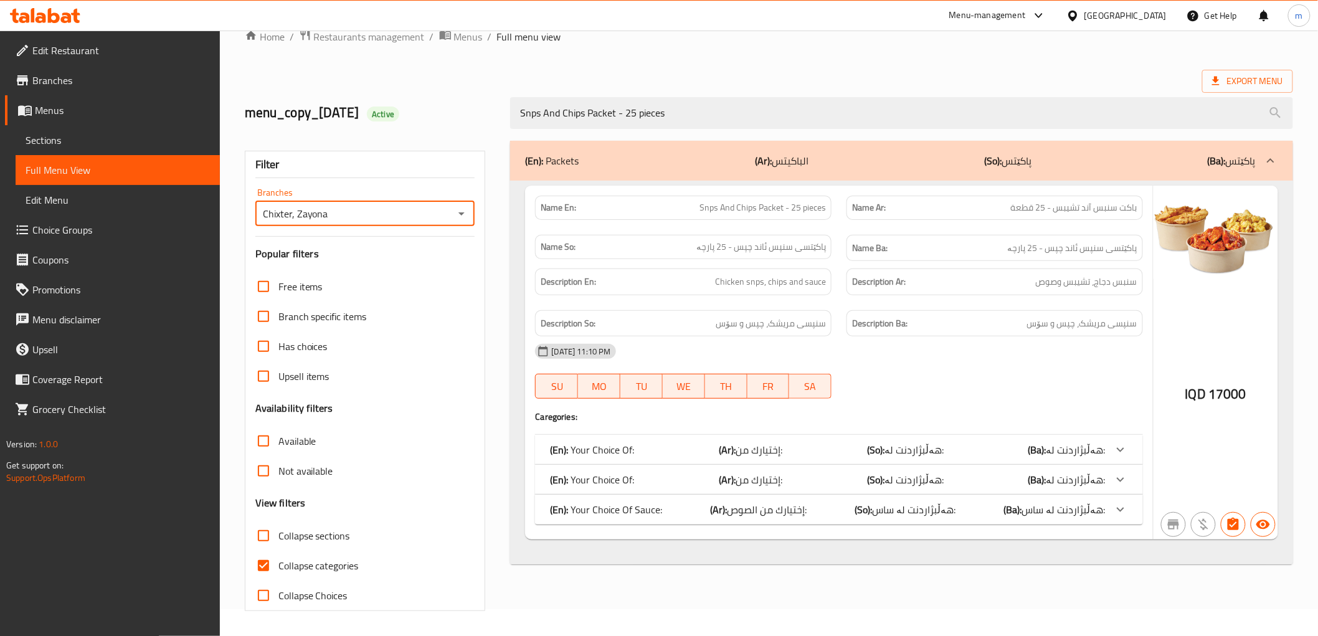
click at [264, 564] on input "Collapse categories" at bounding box center [264, 566] width 30 height 30
checkbox input "false"
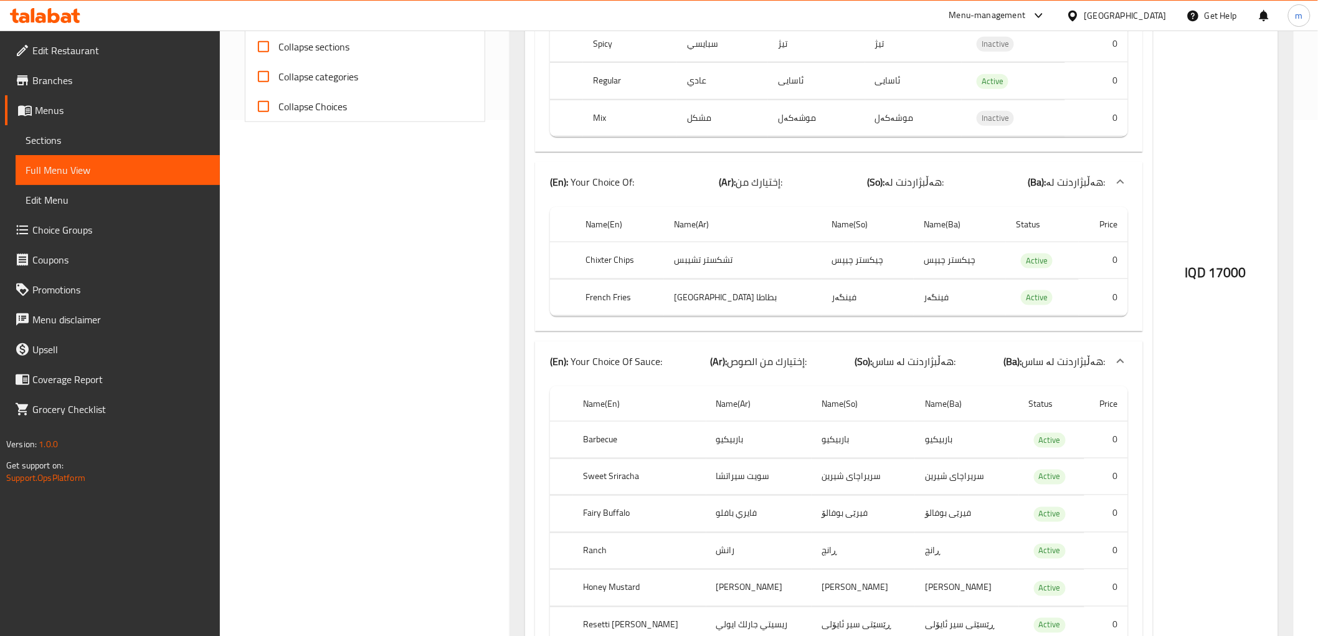
scroll to position [714, 0]
